Goal: Task Accomplishment & Management: Manage account settings

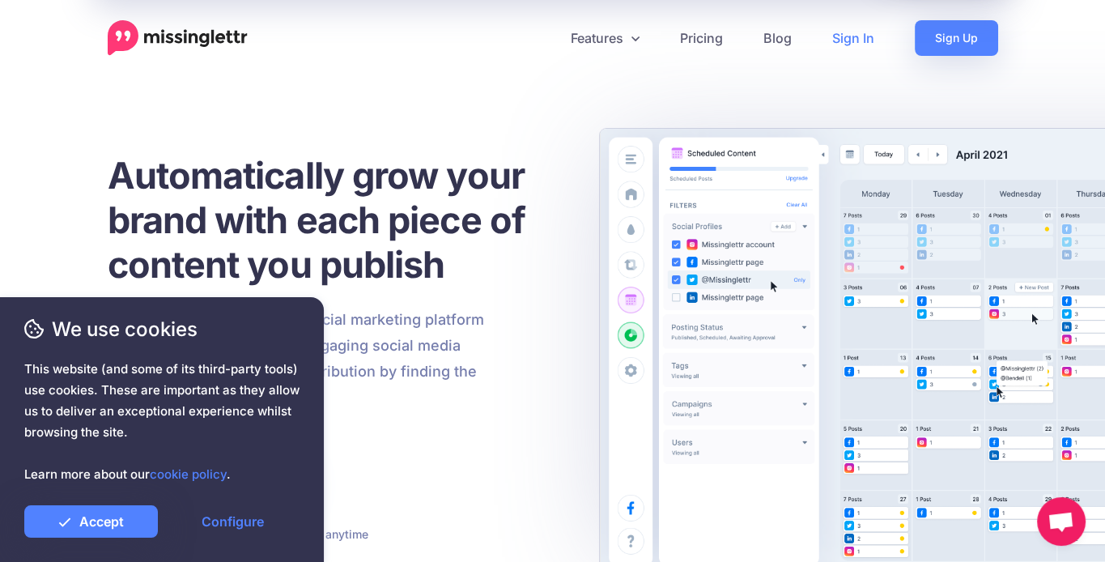
click at [850, 37] on link "Sign In" at bounding box center [853, 38] width 83 height 36
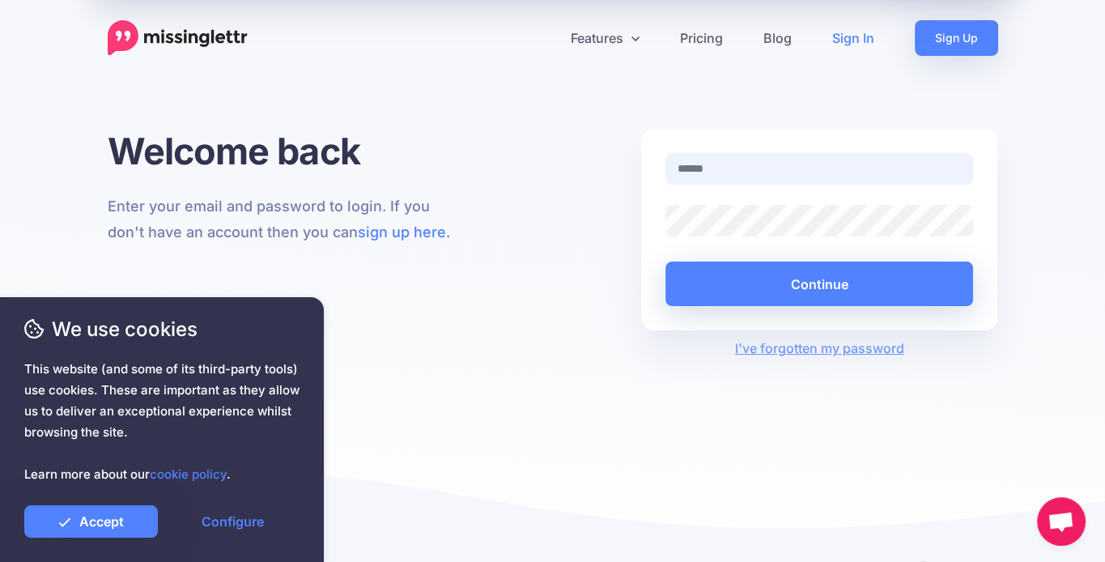
click at [704, 167] on input "text" at bounding box center [819, 169] width 308 height 32
type input "**********"
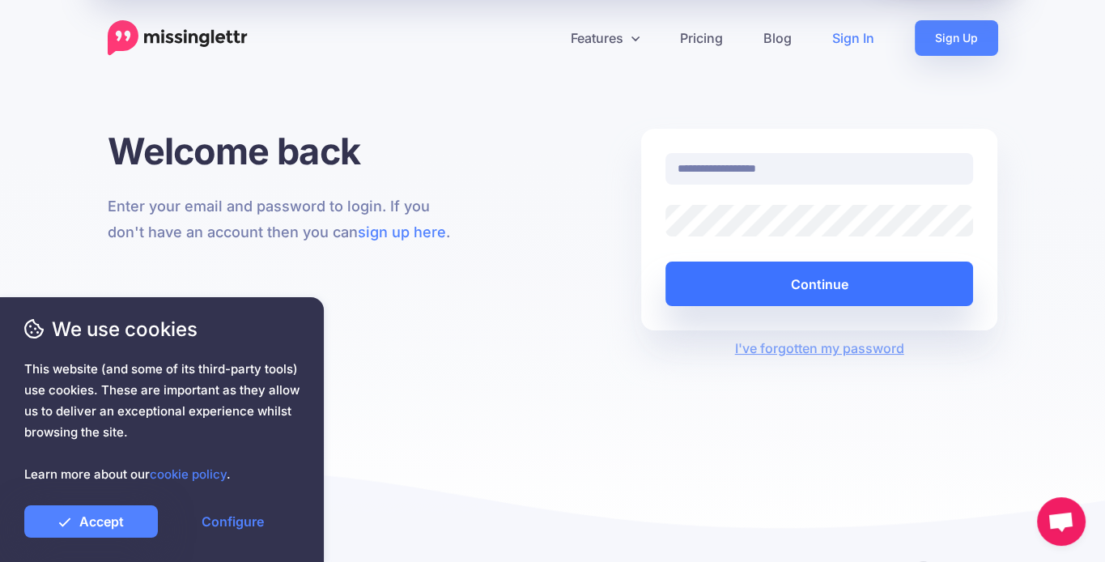
click at [789, 284] on button "Continue" at bounding box center [819, 283] width 308 height 45
click at [793, 289] on button "Continue" at bounding box center [819, 283] width 308 height 45
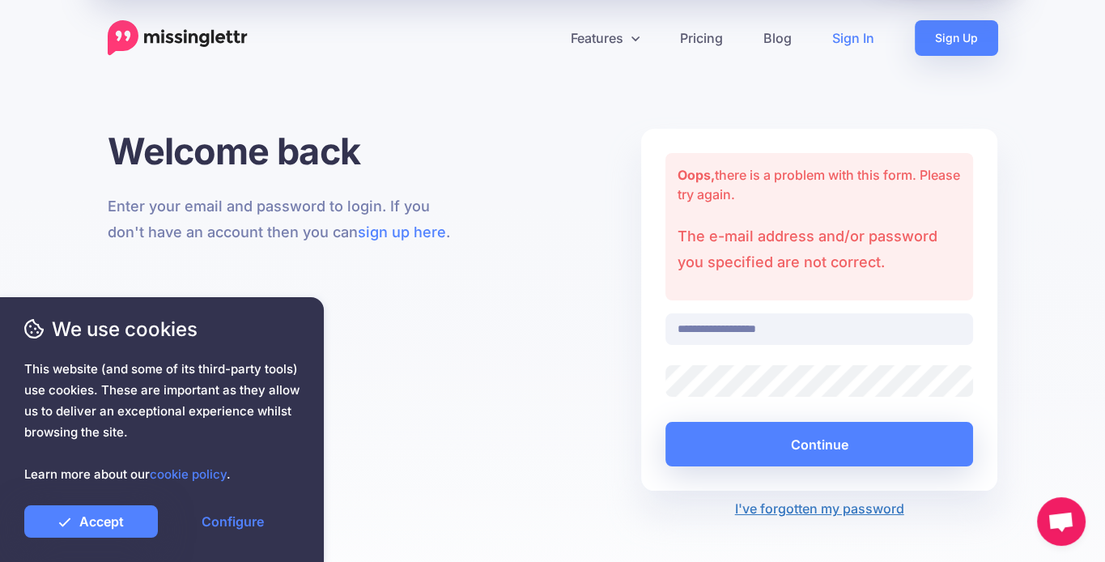
click at [798, 506] on link "I've forgotten my password" at bounding box center [819, 508] width 169 height 16
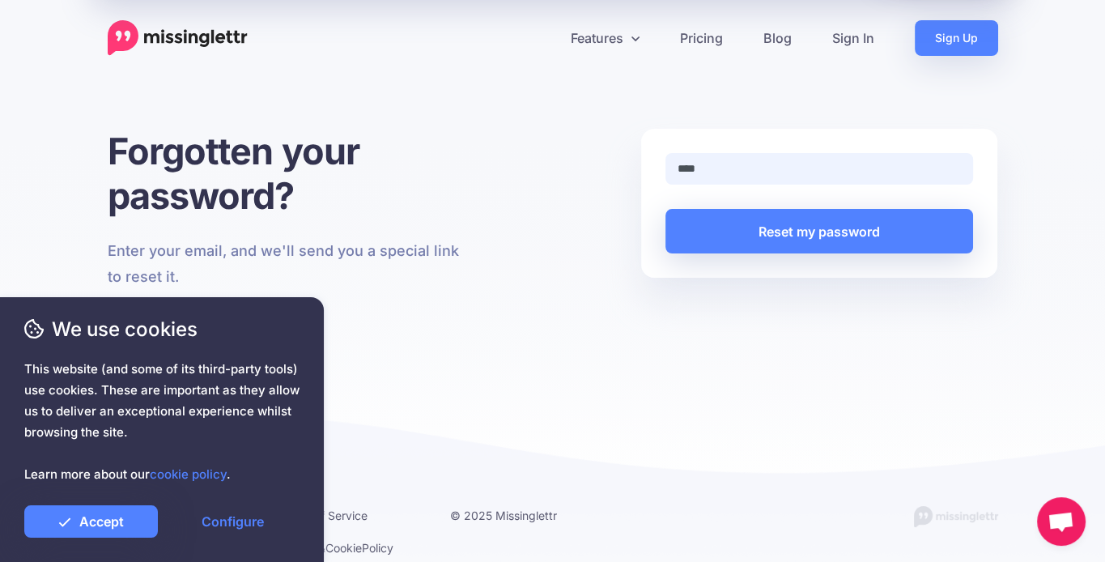
type input "**********"
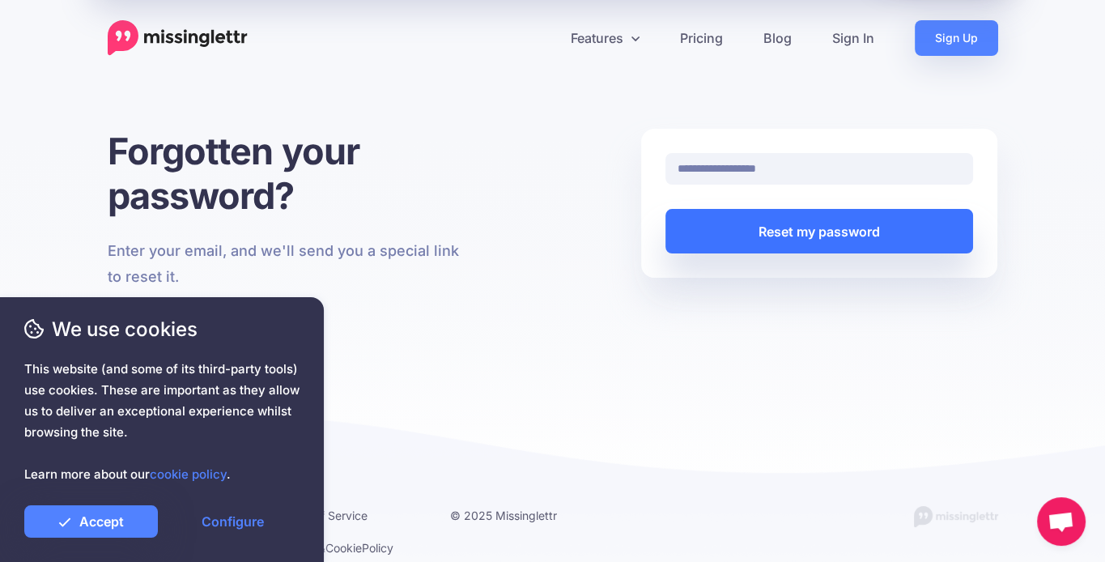
click at [792, 234] on button "Reset my password" at bounding box center [819, 231] width 308 height 45
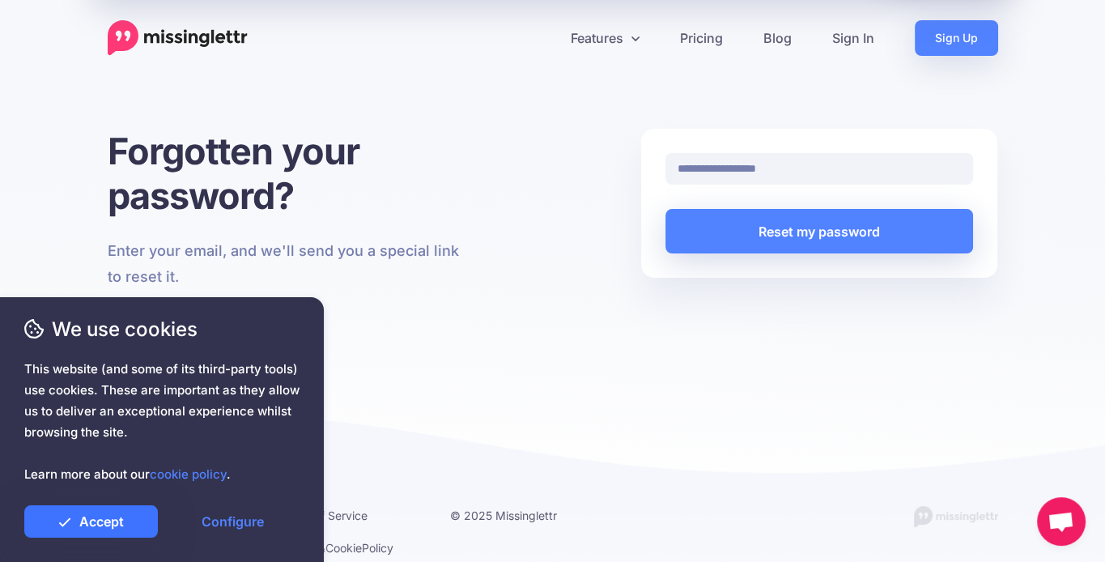
click at [98, 518] on link "Accept" at bounding box center [91, 521] width 134 height 32
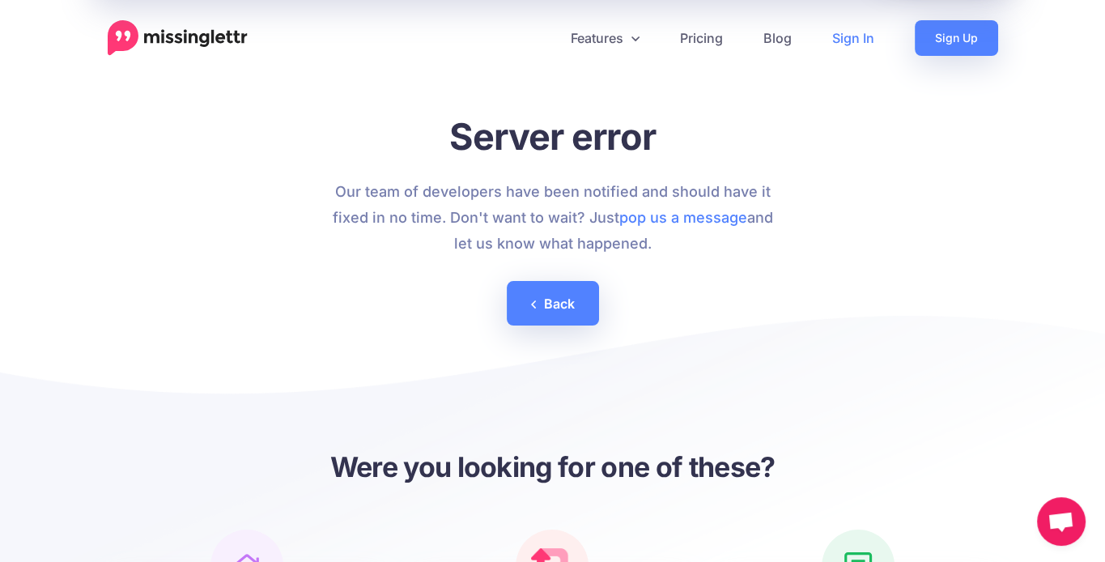
click at [844, 46] on link "Sign In" at bounding box center [853, 38] width 83 height 36
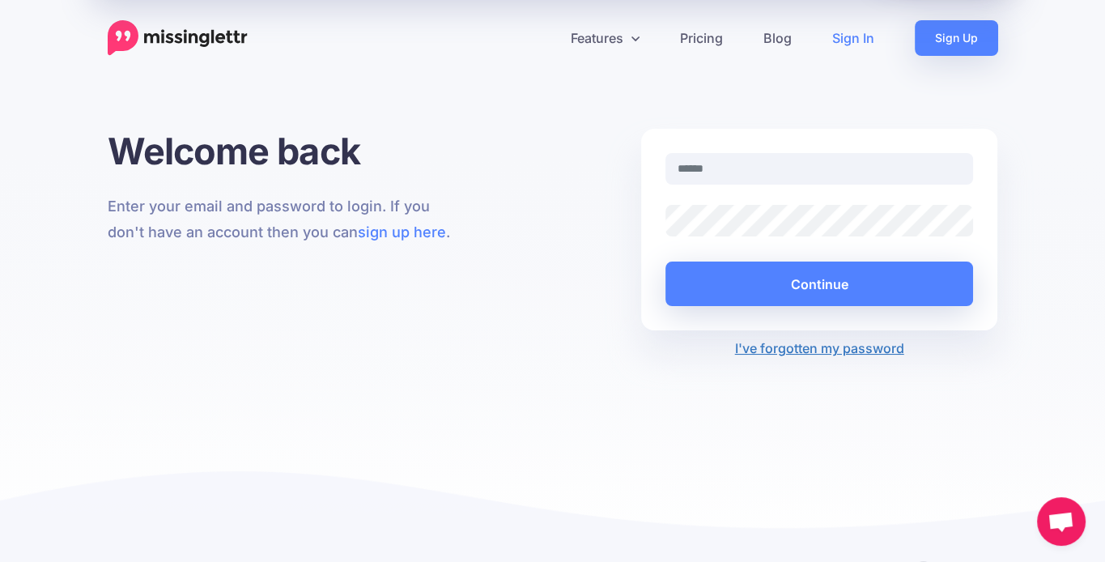
click at [853, 346] on link "I've forgotten my password" at bounding box center [819, 348] width 169 height 16
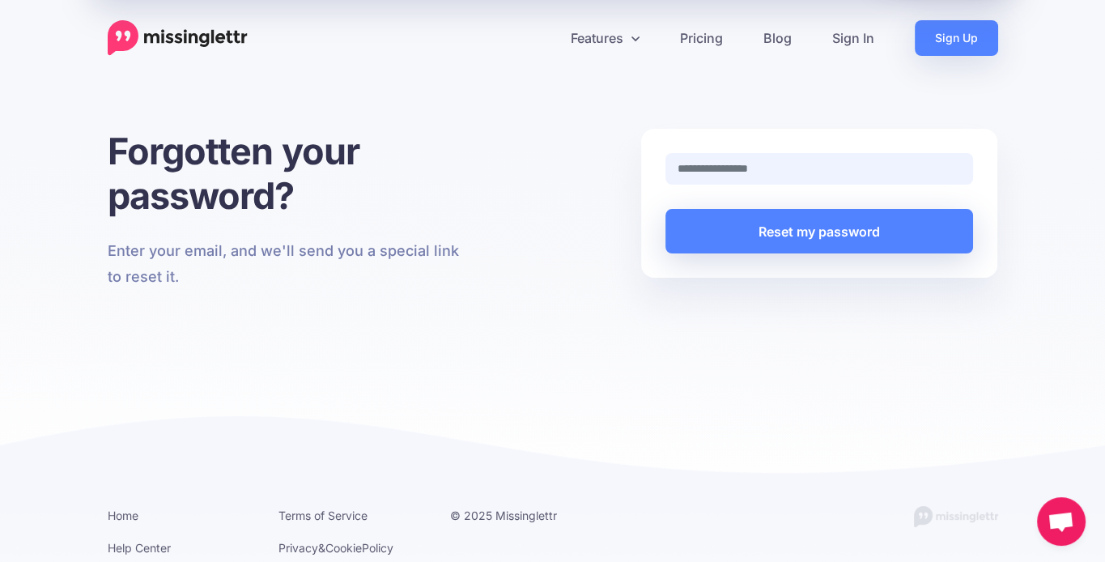
click at [694, 168] on input "text" at bounding box center [819, 169] width 308 height 32
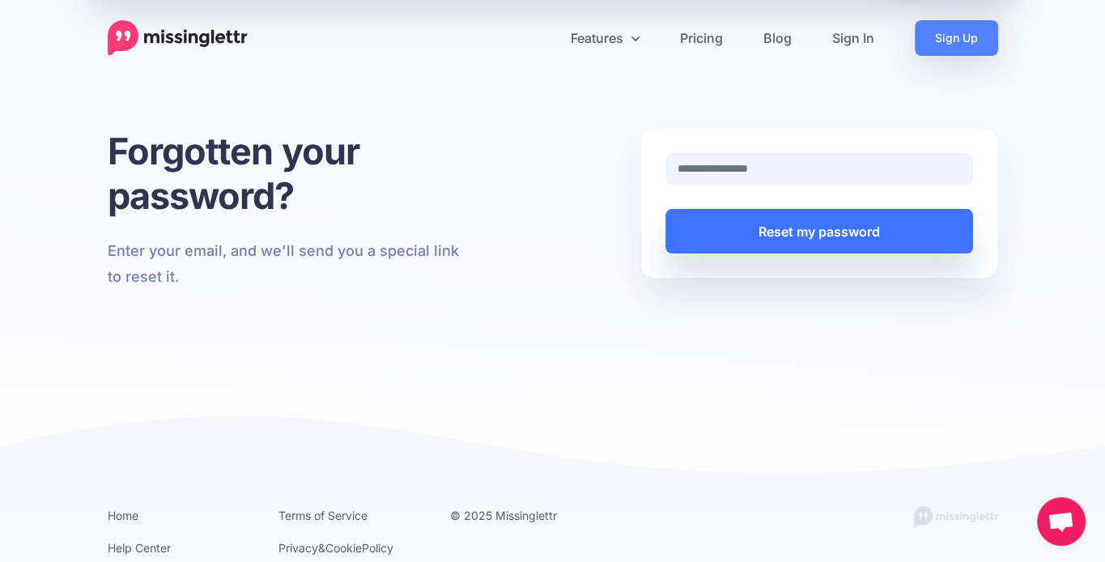
type input "**********"
click at [793, 233] on button "Reset my password" at bounding box center [819, 231] width 308 height 45
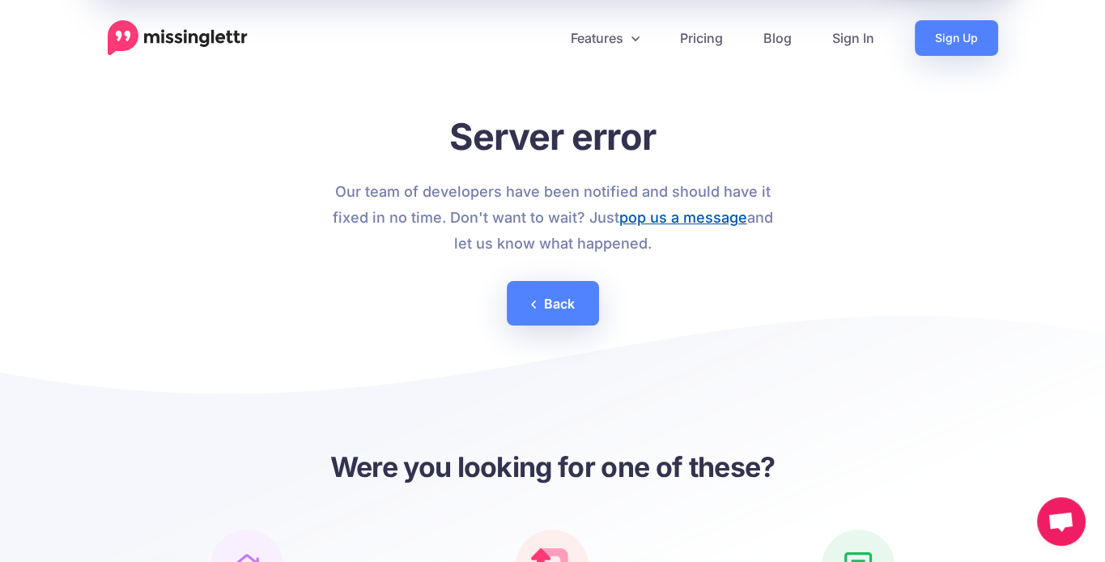
click at [679, 216] on link "pop us a message" at bounding box center [683, 217] width 128 height 17
click at [886, 338] on div at bounding box center [553, 391] width 891 height 113
